Goal: Task Accomplishment & Management: Manage account settings

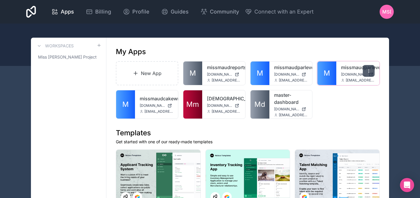
click at [371, 73] on icon at bounding box center [368, 71] width 5 height 5
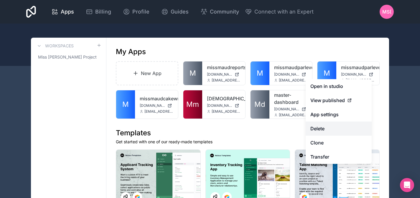
click at [323, 127] on button "Delete" at bounding box center [339, 129] width 66 height 14
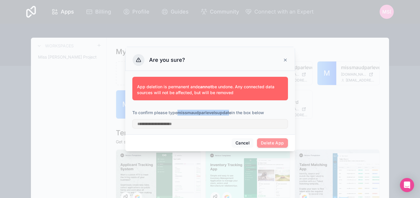
drag, startPoint x: 178, startPoint y: 112, endPoint x: 229, endPoint y: 111, distance: 50.7
click at [229, 111] on strong "missmaudparlevelsupdate" at bounding box center [204, 112] width 54 height 5
click at [241, 143] on button "Cancel" at bounding box center [243, 143] width 22 height 9
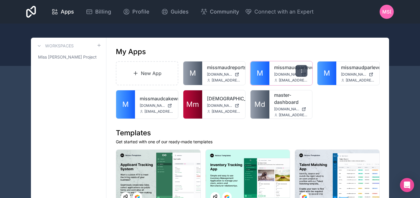
click at [298, 73] on div at bounding box center [302, 71] width 12 height 12
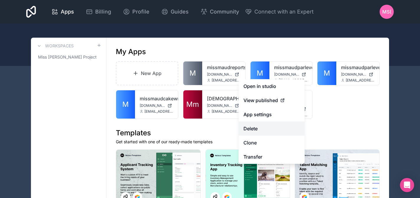
click at [264, 129] on button "Delete" at bounding box center [272, 129] width 66 height 14
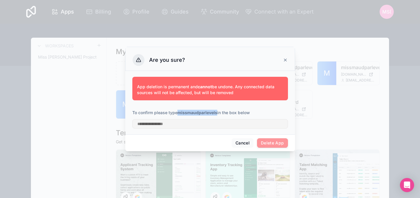
drag, startPoint x: 180, startPoint y: 113, endPoint x: 217, endPoint y: 114, distance: 37.8
click at [217, 114] on strong "missmaudparlevels" at bounding box center [197, 112] width 40 height 5
copy strong "missmaudparlevels"
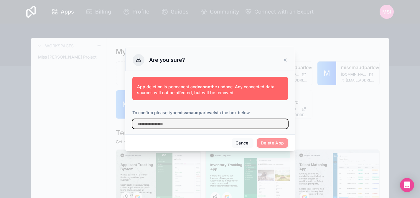
click at [188, 125] on input "text" at bounding box center [210, 123] width 156 height 9
paste input "**********"
type input "**********"
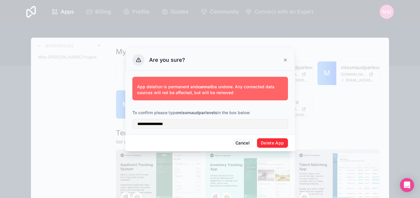
click at [266, 144] on button "Delete App" at bounding box center [272, 143] width 31 height 9
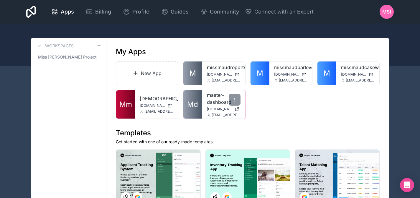
click at [227, 98] on link "master-dashboard" at bounding box center [224, 99] width 34 height 14
click at [232, 70] on icon at bounding box center [234, 71] width 5 height 5
click at [208, 72] on div "missmaudreports missmaudreports.noloco.co marc@twicebaked.uk" at bounding box center [223, 74] width 43 height 24
click at [210, 64] on link "missmaudreports" at bounding box center [224, 67] width 34 height 7
